Goal: Task Accomplishment & Management: Manage account settings

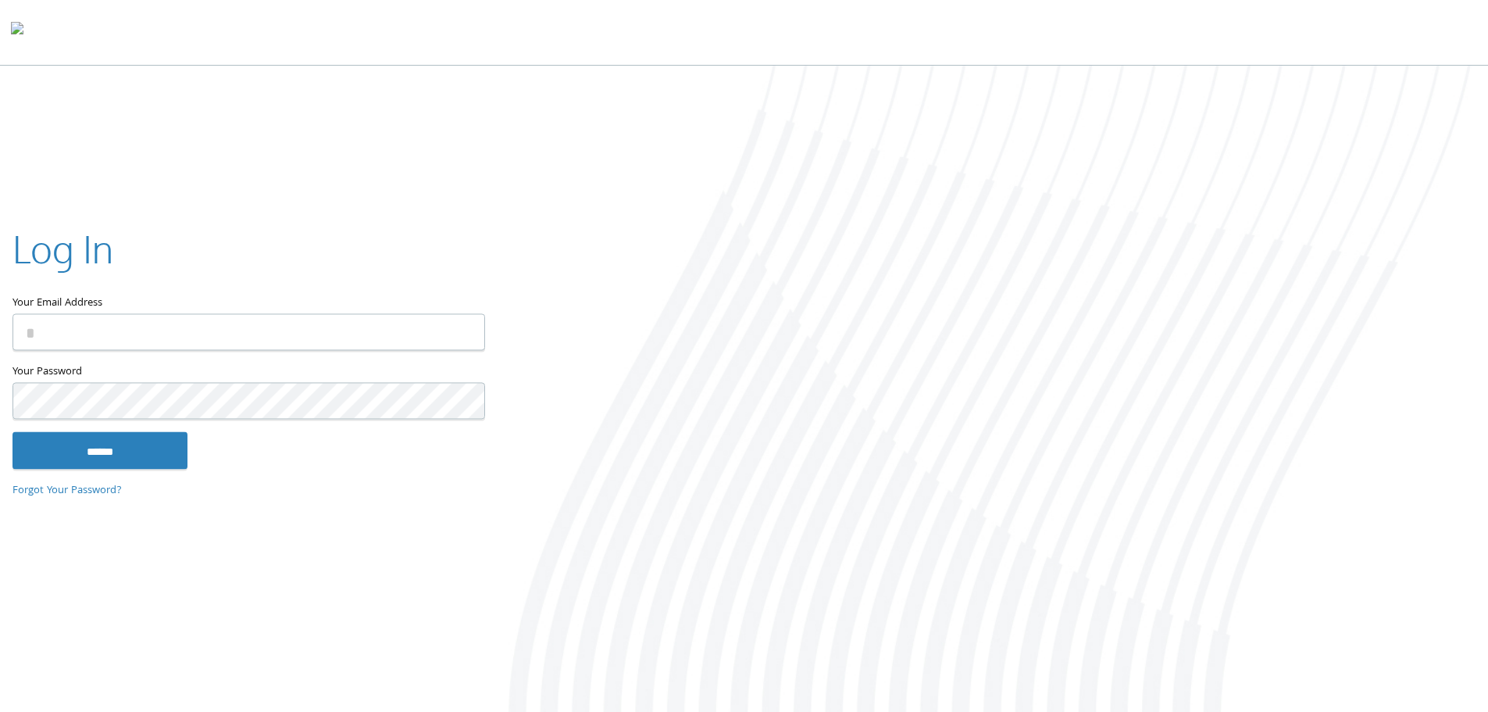
type input "**********"
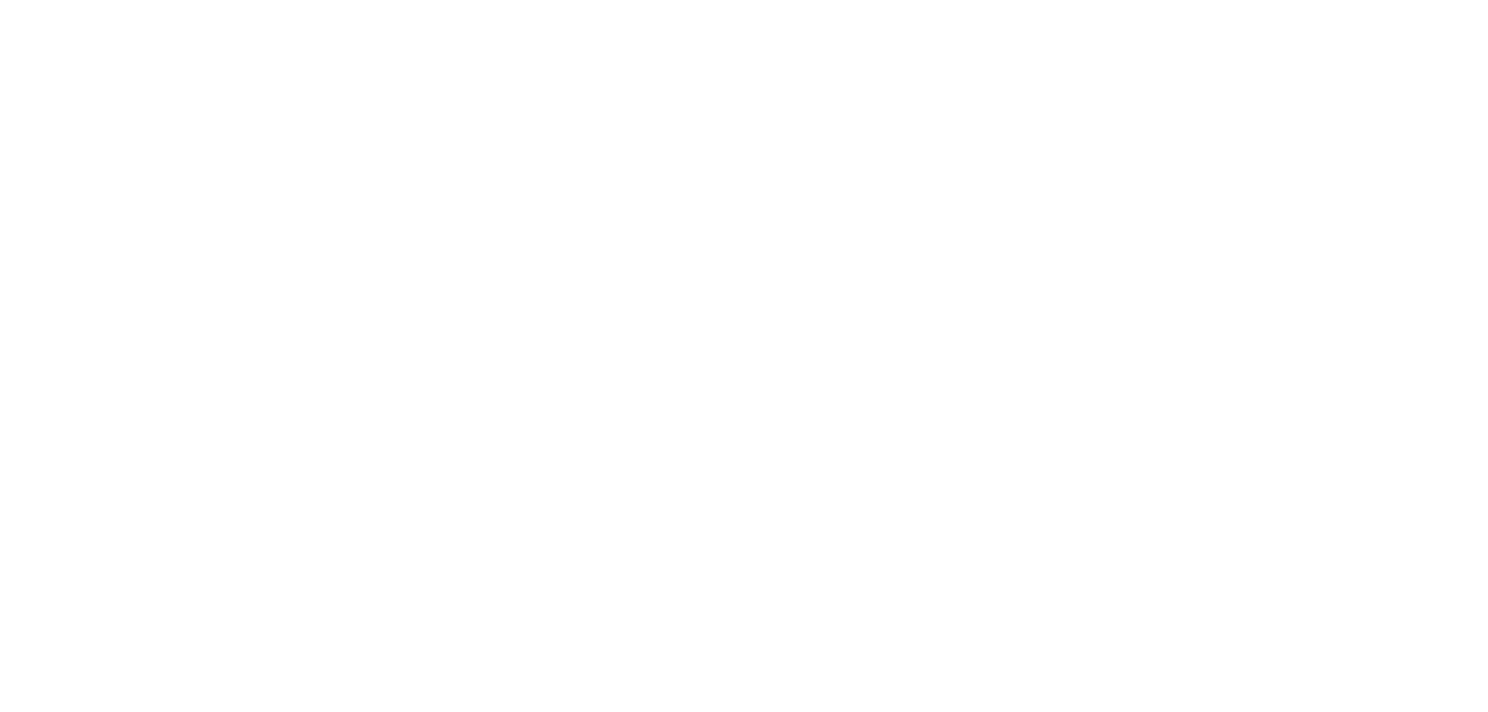
type input "**********"
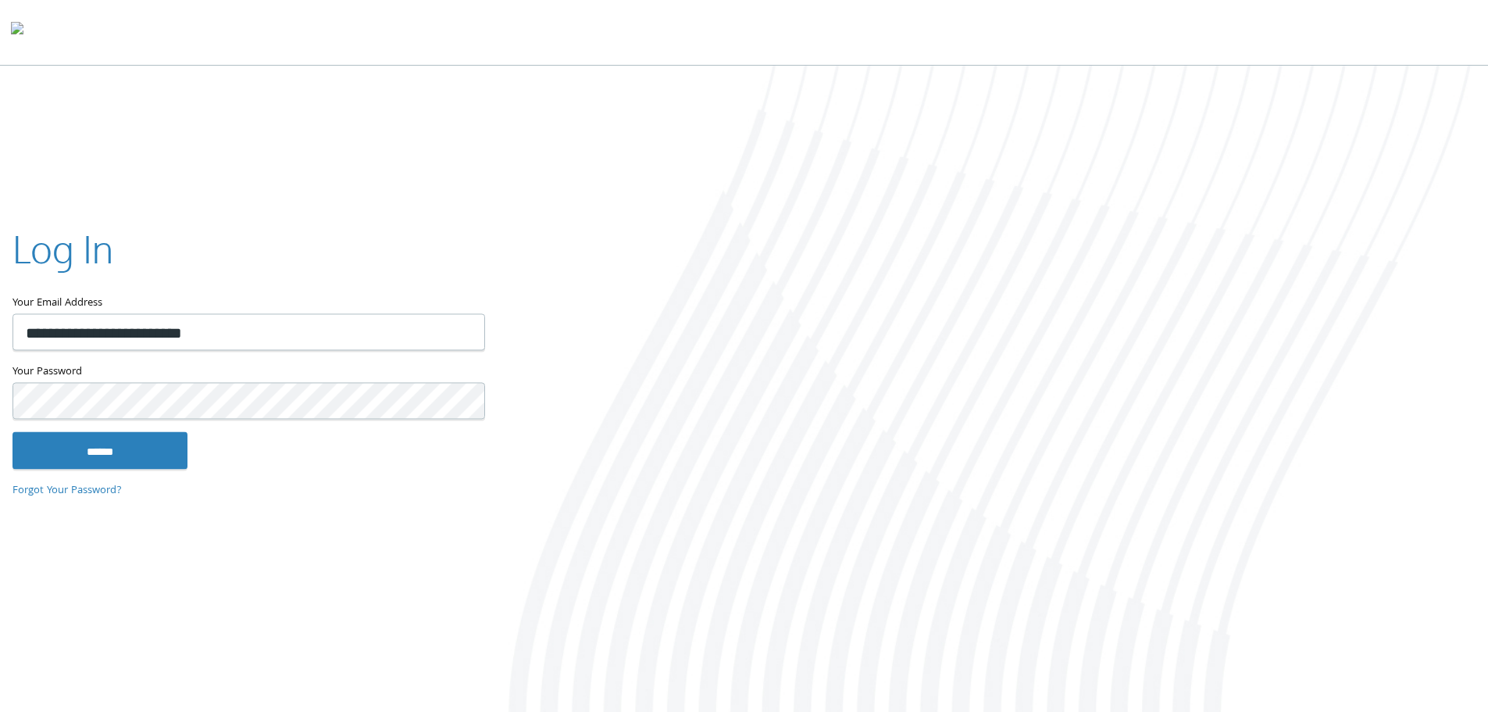
scroll to position [3, 0]
click at [134, 453] on input "******" at bounding box center [100, 447] width 175 height 38
